Goal: Task Accomplishment & Management: Complete application form

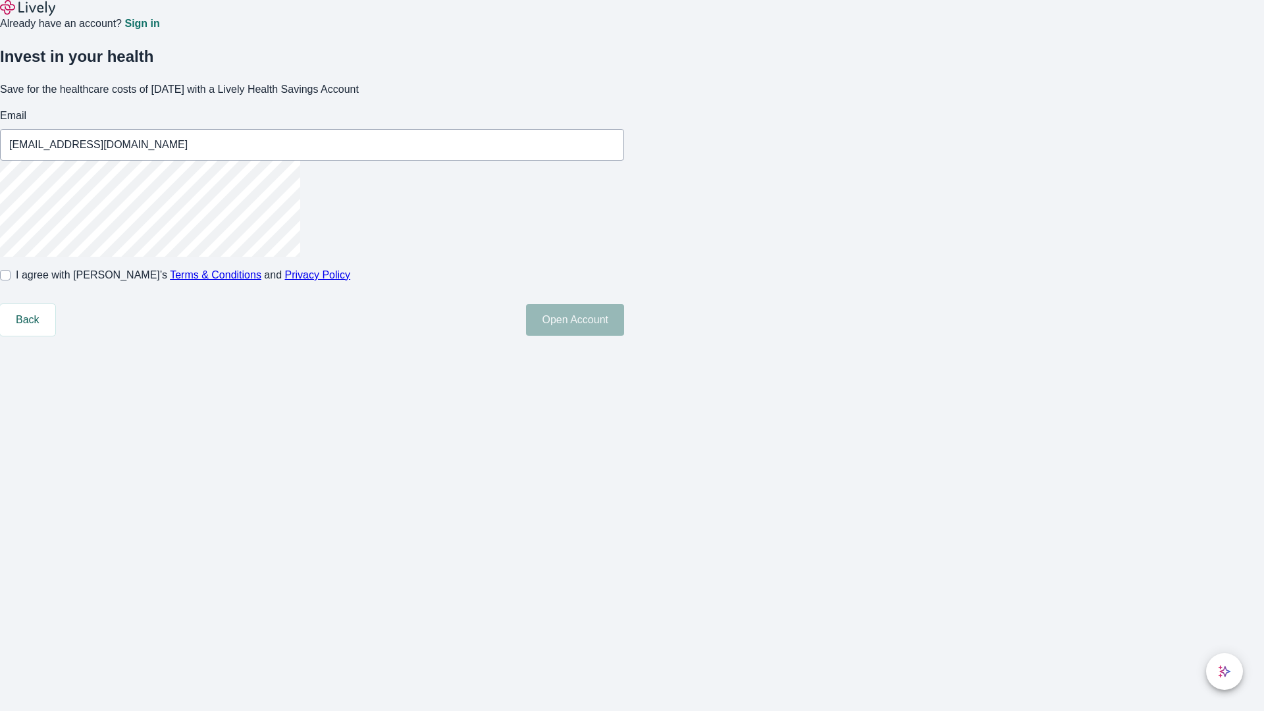
click at [11, 280] on input "I agree with Lively’s Terms & Conditions and Privacy Policy" at bounding box center [5, 275] width 11 height 11
checkbox input "true"
click at [624, 336] on button "Open Account" at bounding box center [575, 320] width 98 height 32
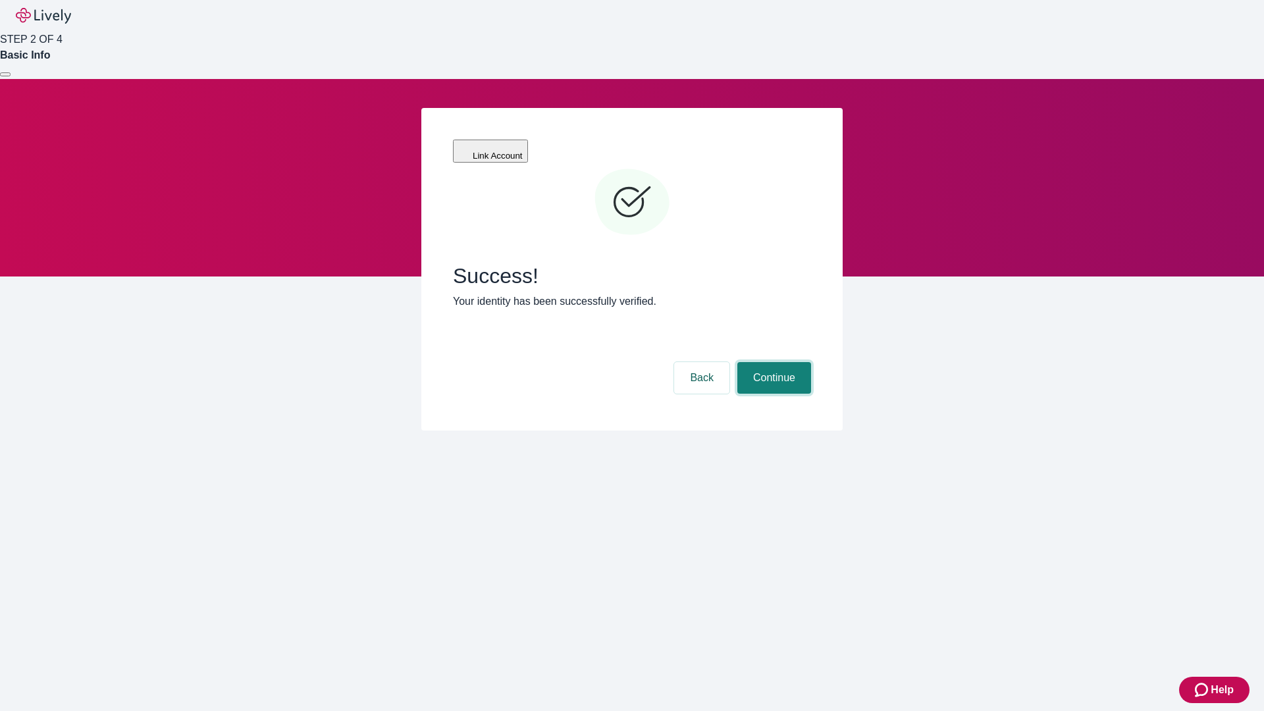
click at [772, 362] on button "Continue" at bounding box center [774, 378] width 74 height 32
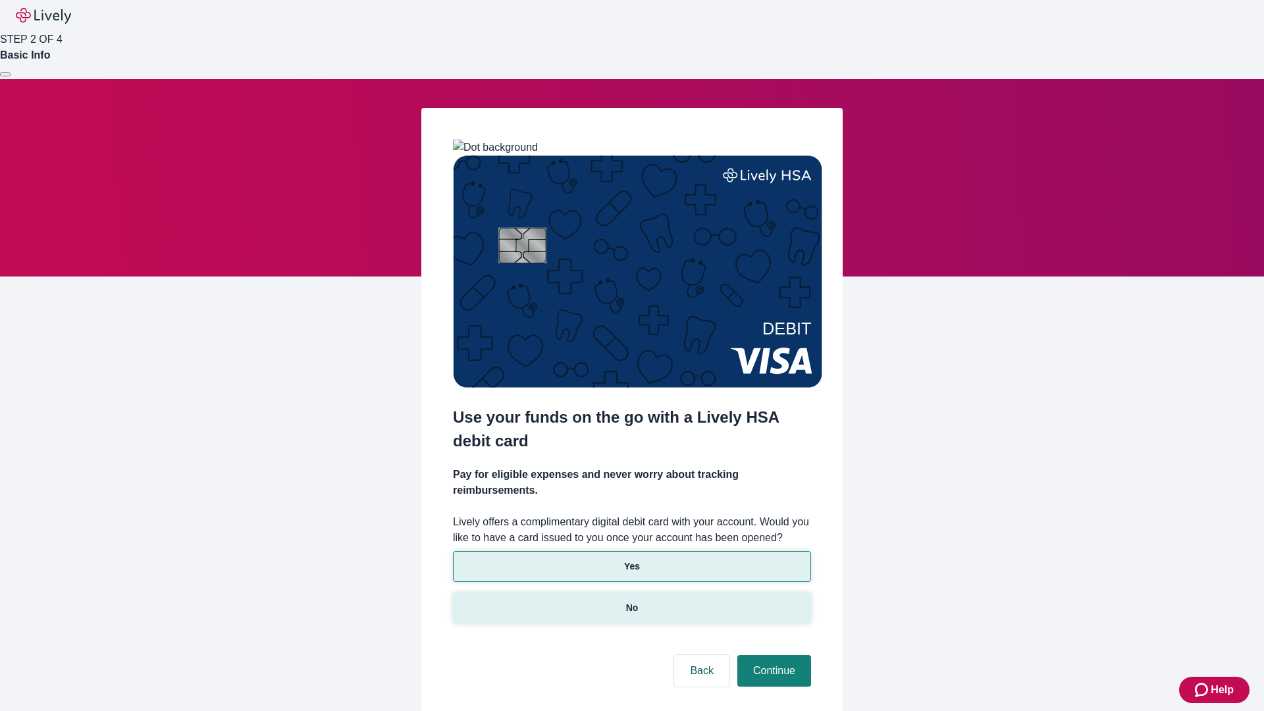
click at [631, 601] on p "No" at bounding box center [632, 608] width 13 height 14
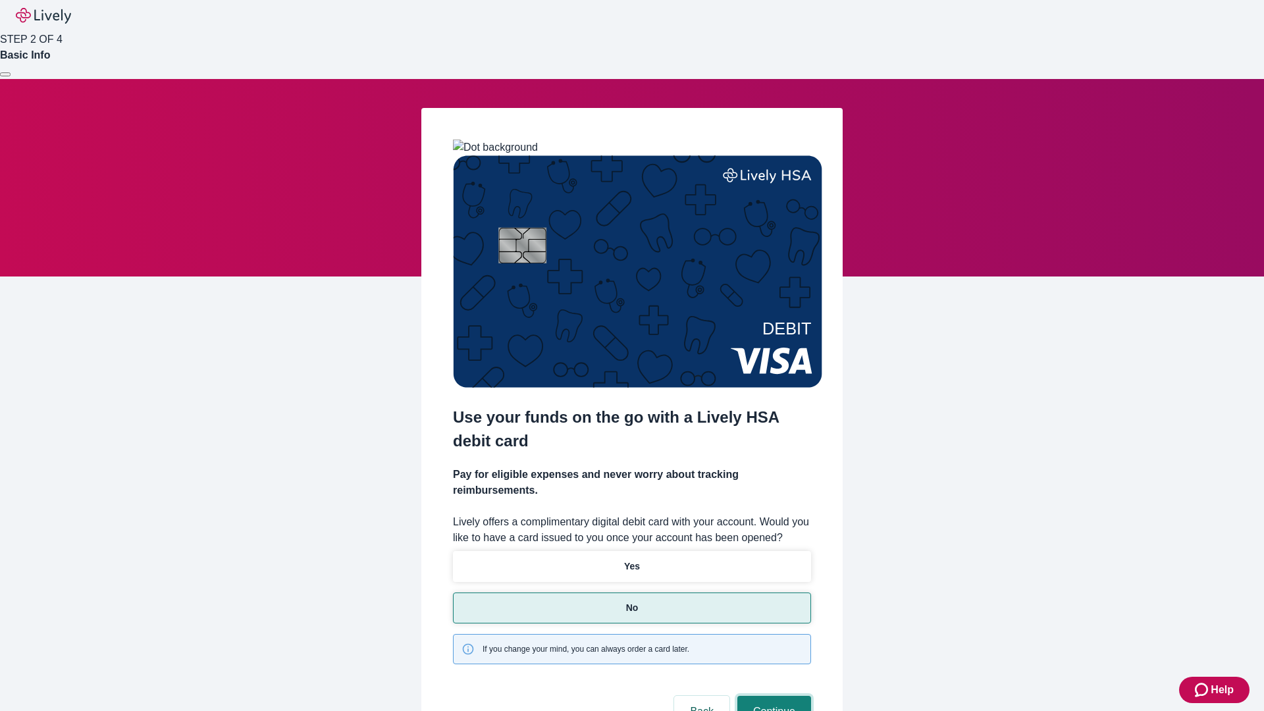
click at [772, 696] on button "Continue" at bounding box center [774, 712] width 74 height 32
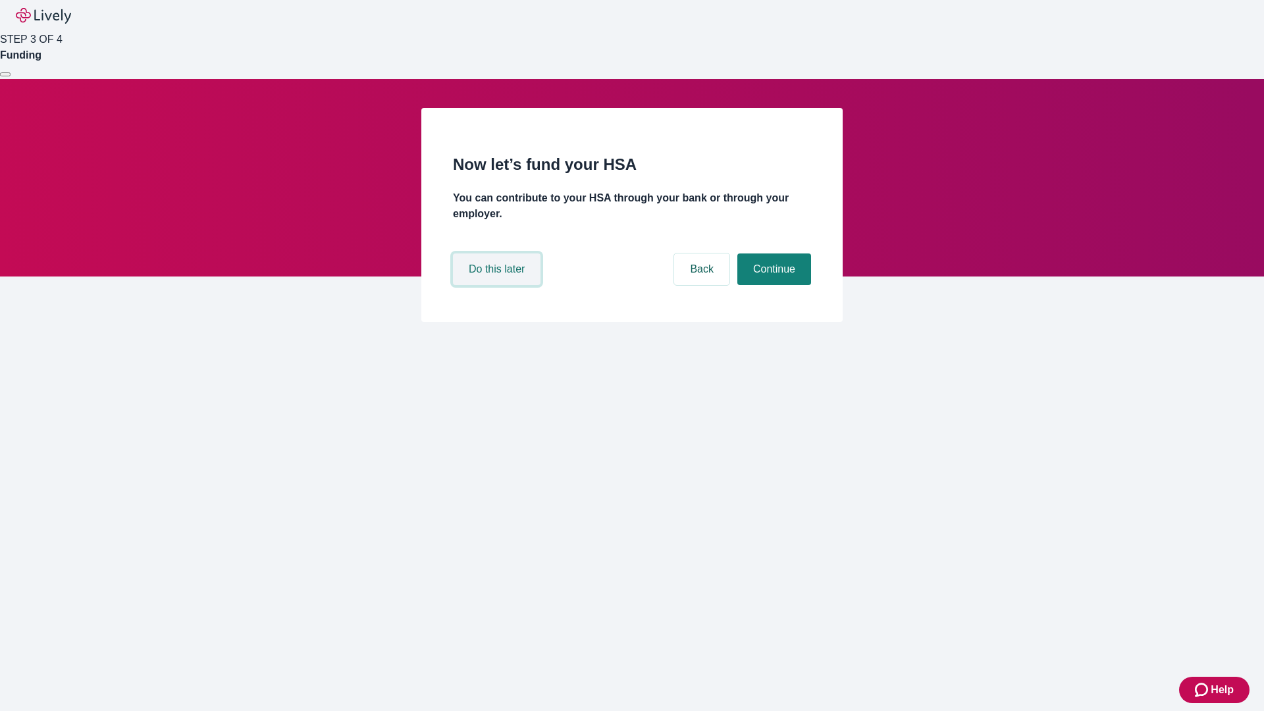
click at [498, 285] on button "Do this later" at bounding box center [497, 269] width 88 height 32
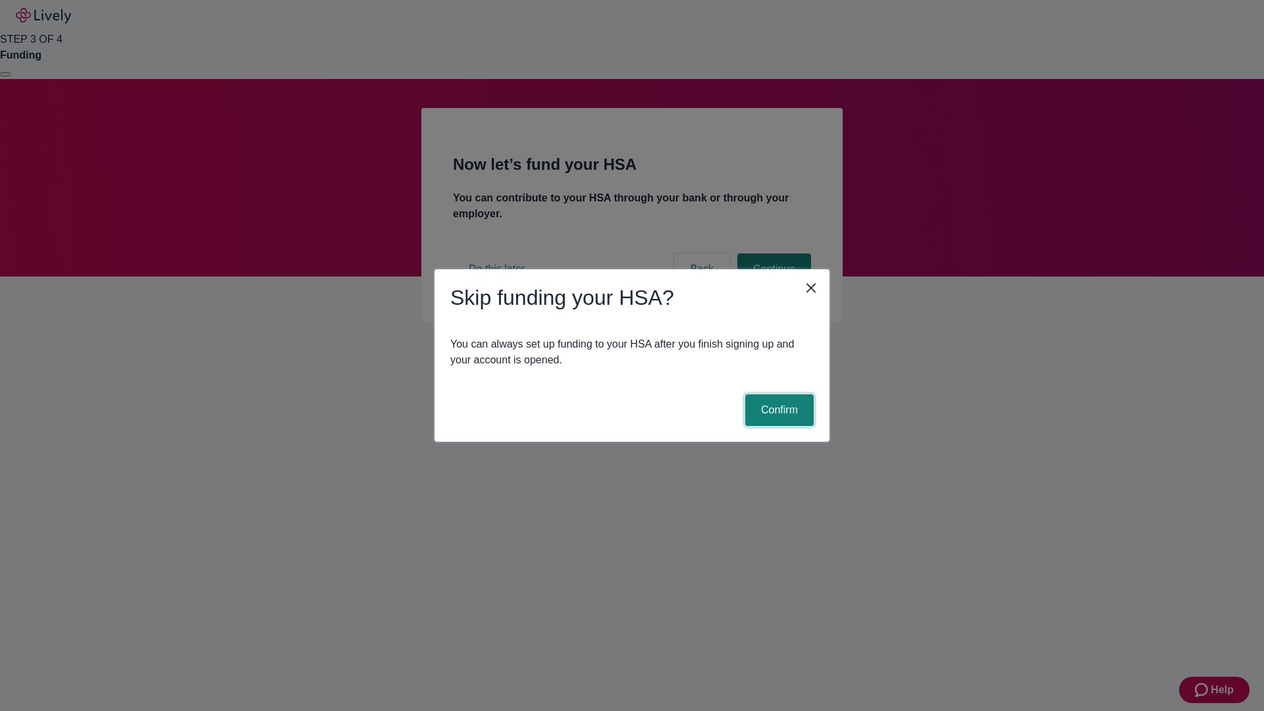
click at [777, 410] on button "Confirm" at bounding box center [779, 410] width 68 height 32
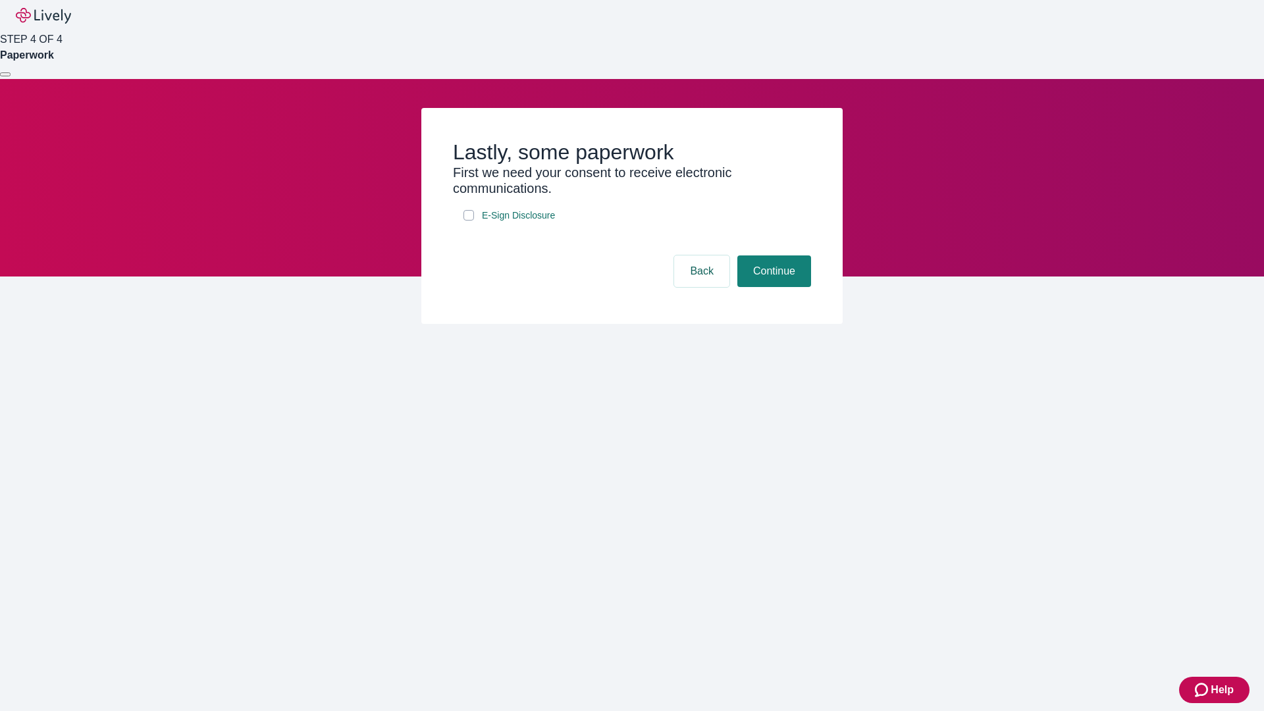
click at [469, 221] on input "E-Sign Disclosure" at bounding box center [468, 215] width 11 height 11
checkbox input "true"
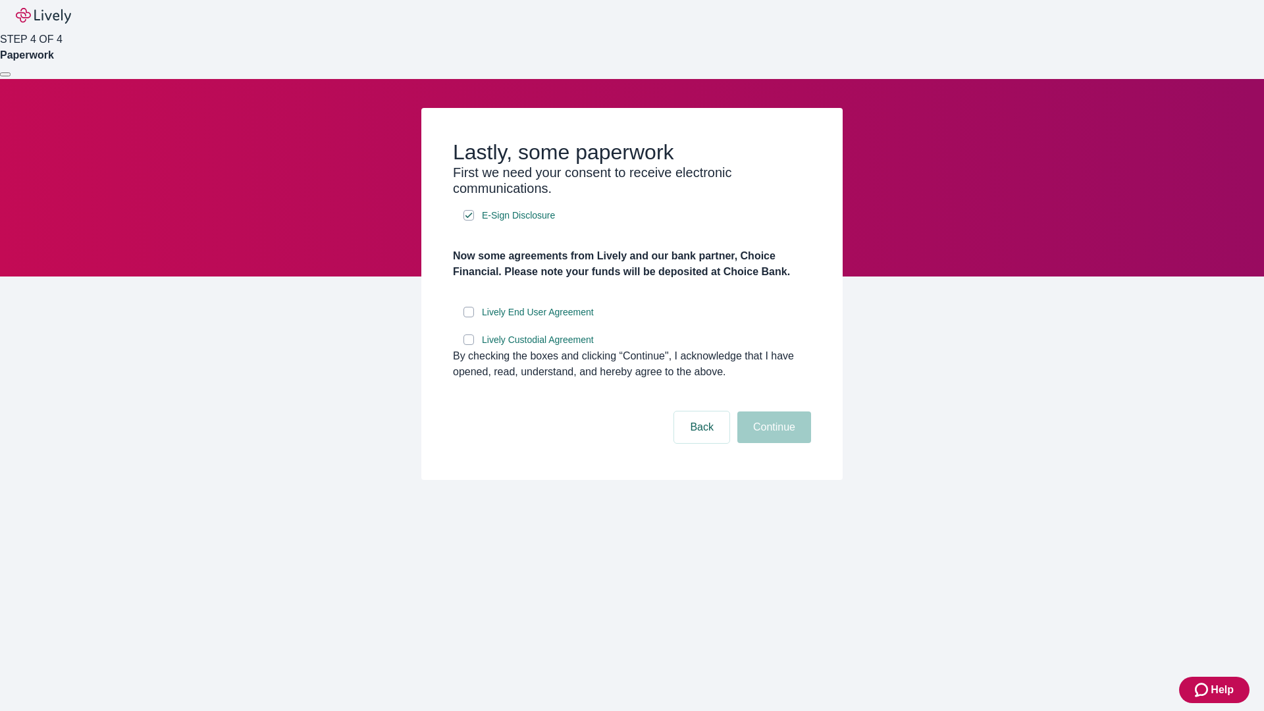
click at [469, 317] on input "Lively End User Agreement" at bounding box center [468, 312] width 11 height 11
checkbox input "true"
click at [469, 345] on input "Lively Custodial Agreement" at bounding box center [468, 339] width 11 height 11
checkbox input "true"
click at [772, 443] on button "Continue" at bounding box center [774, 427] width 74 height 32
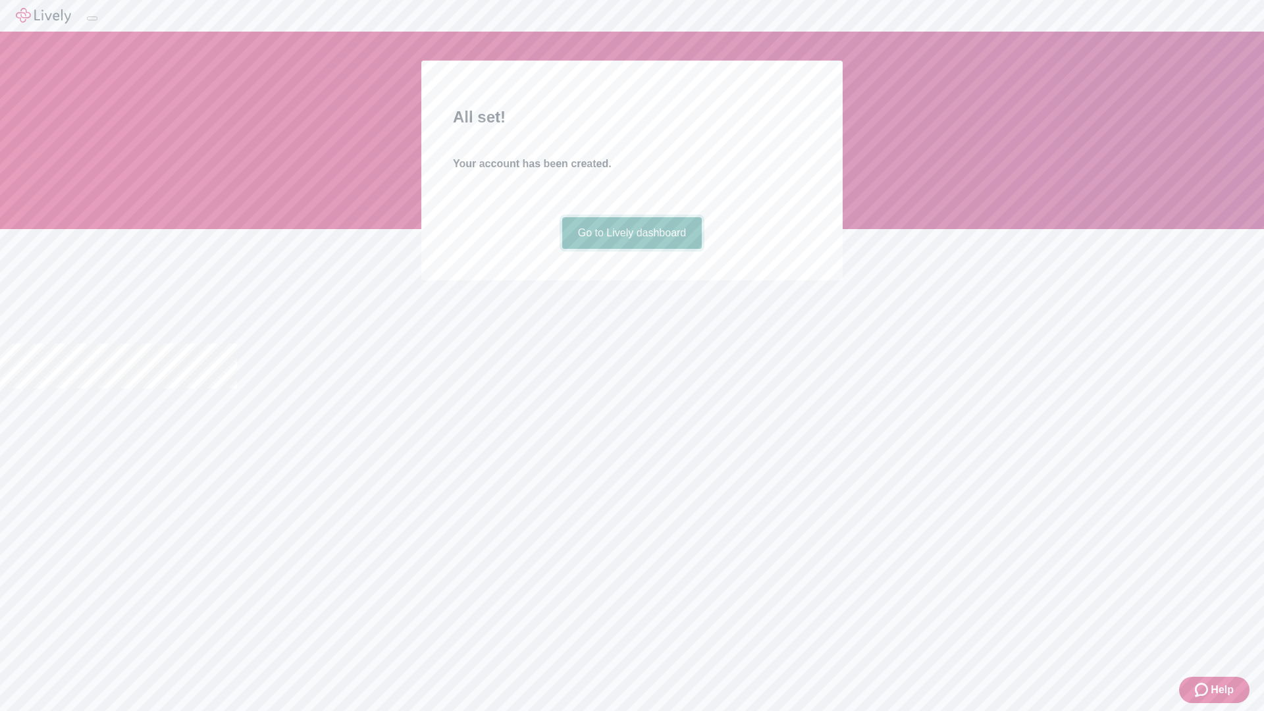
click at [631, 249] on link "Go to Lively dashboard" at bounding box center [632, 233] width 140 height 32
